Goal: Transaction & Acquisition: Purchase product/service

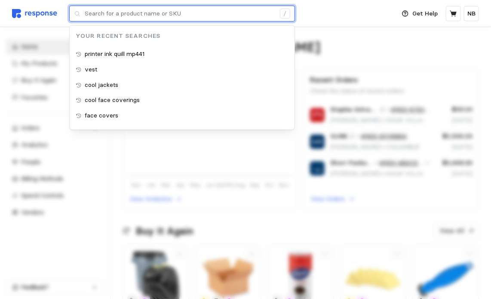
click at [138, 18] on input "text" at bounding box center [180, 13] width 191 height 15
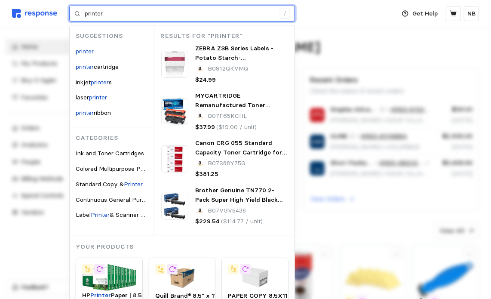
type input "printer"
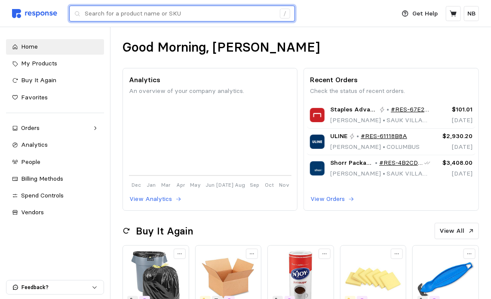
click at [186, 19] on input "text" at bounding box center [180, 13] width 191 height 15
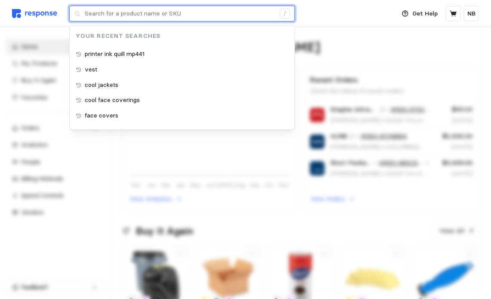
click at [184, 14] on input "text" at bounding box center [180, 13] width 191 height 15
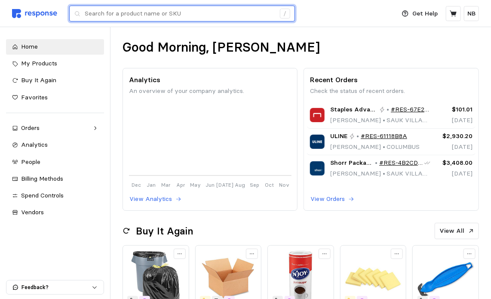
click at [182, 11] on input "text" at bounding box center [180, 13] width 191 height 15
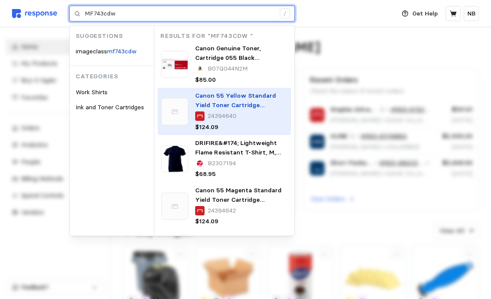
click at [179, 99] on img at bounding box center [174, 111] width 27 height 27
type input "MF743cdw"
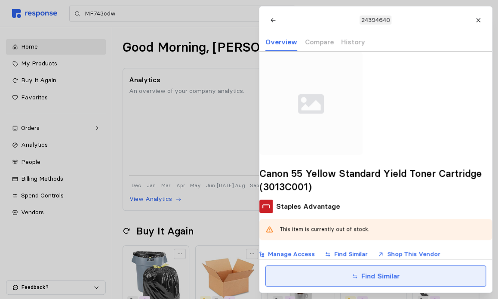
click at [359, 276] on button "Find Similar" at bounding box center [375, 275] width 221 height 21
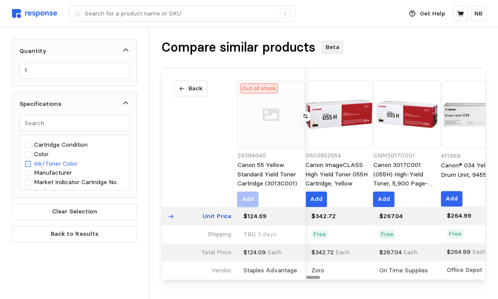
click at [30, 161] on div at bounding box center [28, 164] width 6 height 6
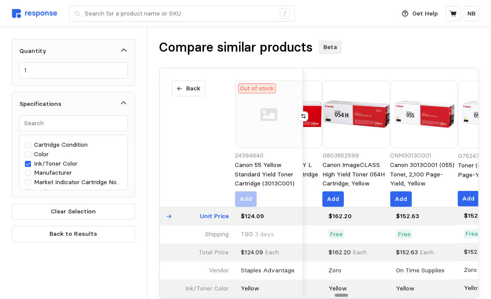
scroll to position [0, 344]
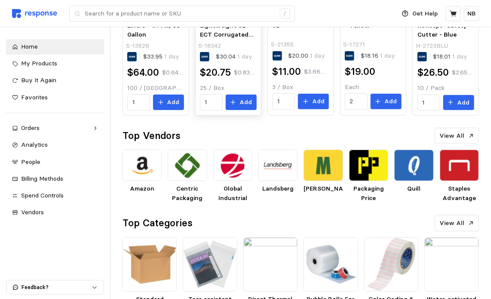
scroll to position [86, 0]
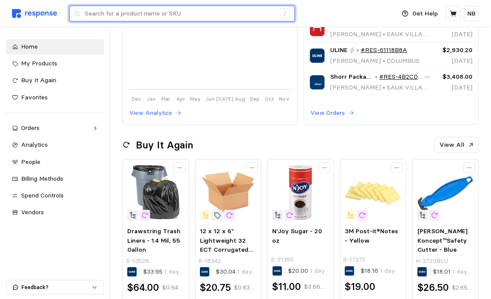
click at [199, 9] on input "text" at bounding box center [180, 13] width 191 height 15
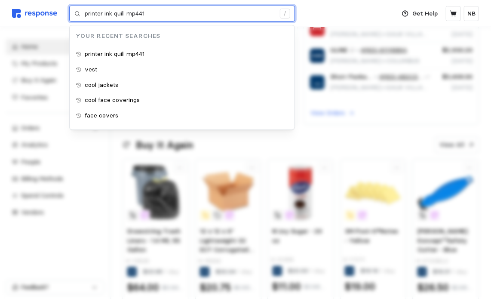
drag, startPoint x: 166, startPoint y: 13, endPoint x: 60, endPoint y: 18, distance: 106.4
click at [62, 18] on div "Deliver to [PERSON_NAME] printer ink quill mp441 / Your Recent Searches printer…" at bounding box center [201, 13] width 379 height 27
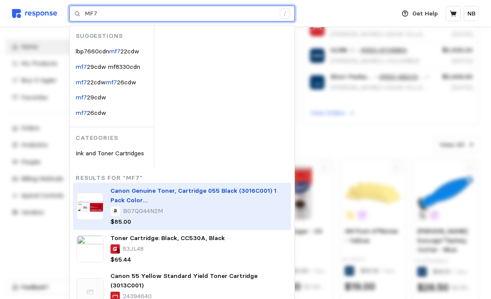
click at [120, 207] on div at bounding box center [115, 211] width 9 height 9
type input "MF7"
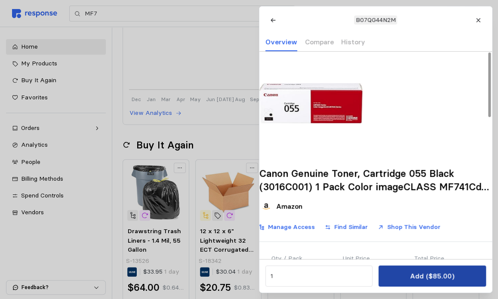
click at [446, 269] on button "Add ($85.00)" at bounding box center [432, 275] width 107 height 21
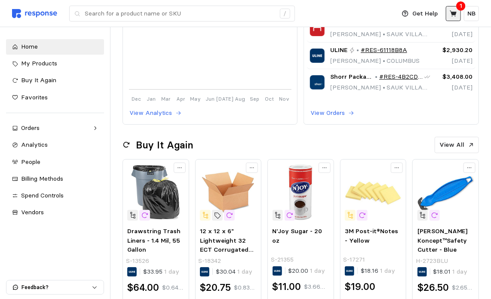
click at [454, 15] on icon at bounding box center [453, 13] width 7 height 6
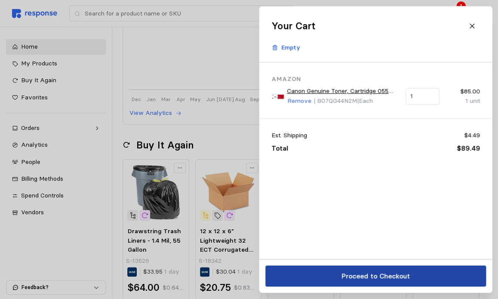
click at [380, 277] on p "Proceed to Checkout" at bounding box center [375, 276] width 68 height 11
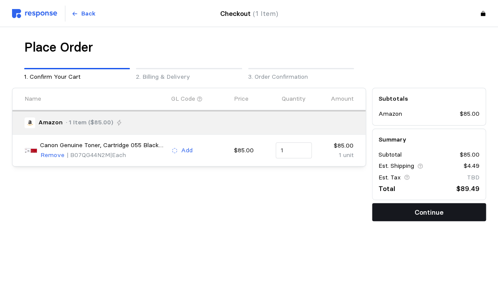
click at [451, 211] on button "Continue" at bounding box center [429, 212] width 114 height 18
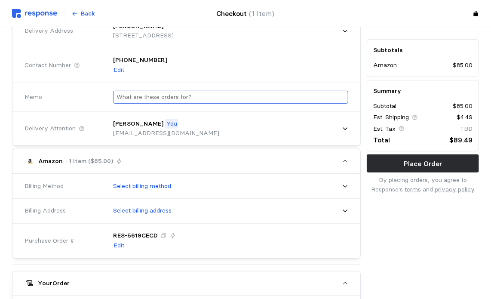
scroll to position [129, 0]
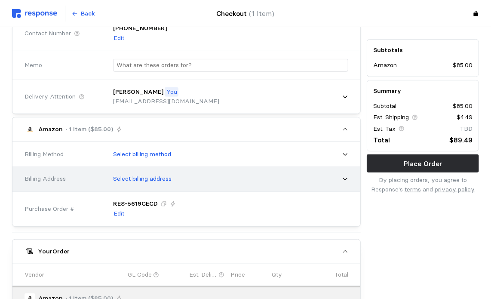
click at [346, 178] on icon at bounding box center [345, 179] width 6 height 6
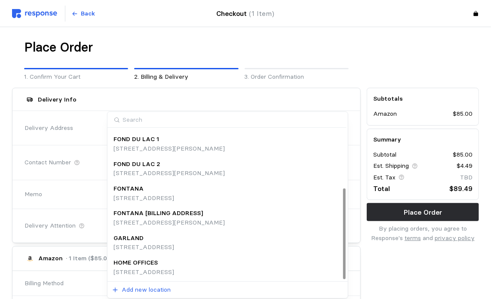
scroll to position [182, 0]
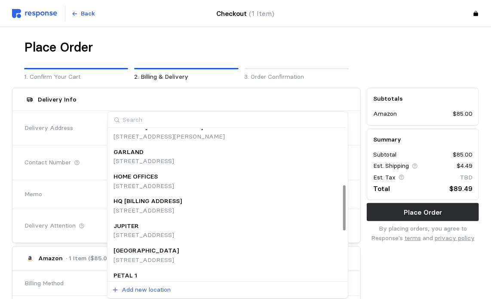
click at [174, 183] on p "[STREET_ADDRESS]" at bounding box center [144, 186] width 61 height 9
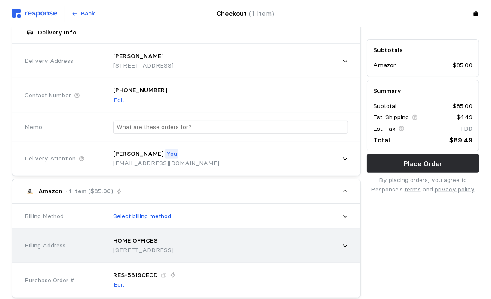
scroll to position [86, 0]
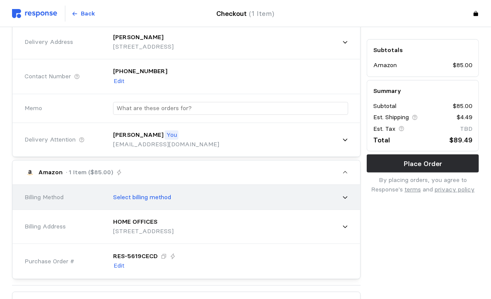
click at [339, 194] on div "Select billing method" at bounding box center [227, 198] width 241 height 22
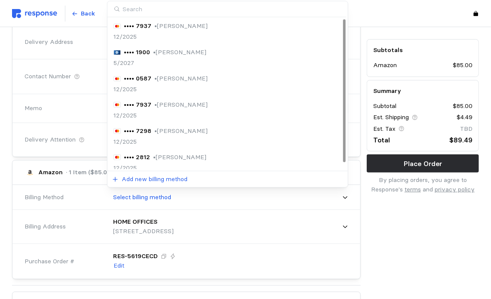
click at [226, 157] on div "•••• 2812 • [PERSON_NAME] 12/2025" at bounding box center [228, 163] width 229 height 20
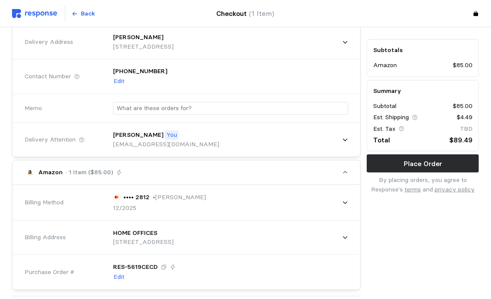
click at [433, 222] on div "Subtotals Amazon $85.00 Summary Subtotal $85.00 Est. Shipping $4.49 Est. Tax TB…" at bounding box center [423, 248] width 118 height 498
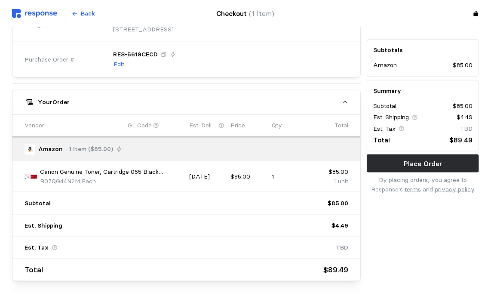
scroll to position [301, 0]
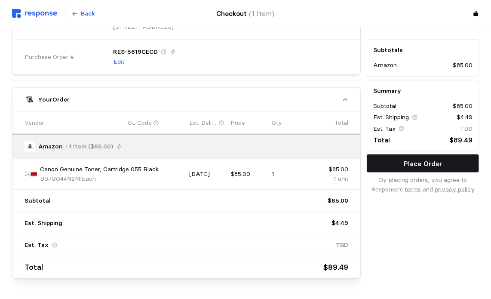
click at [416, 166] on p "Place Order" at bounding box center [423, 163] width 38 height 11
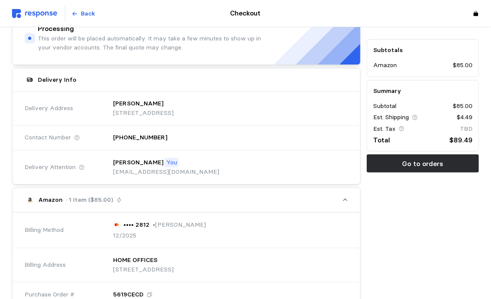
scroll to position [0, 0]
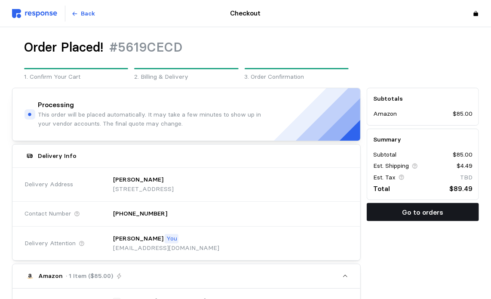
click at [404, 207] on p "Go to orders" at bounding box center [423, 212] width 41 height 11
